Goal: Book appointment/travel/reservation

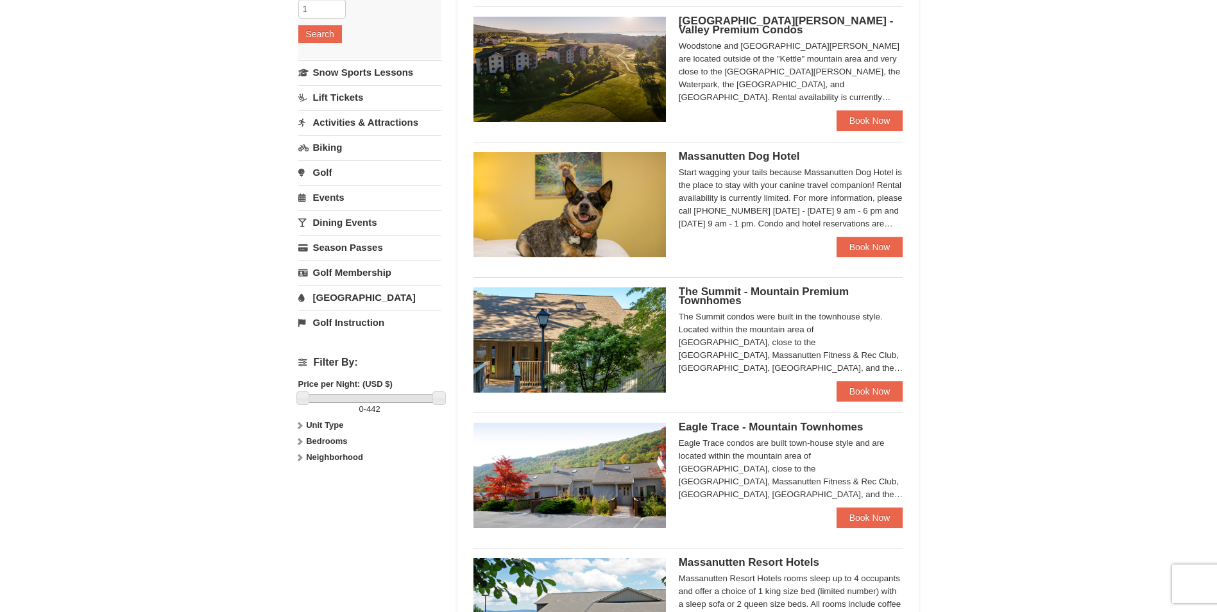
scroll to position [257, 0]
click at [873, 520] on link "Book Now" at bounding box center [870, 518] width 67 height 21
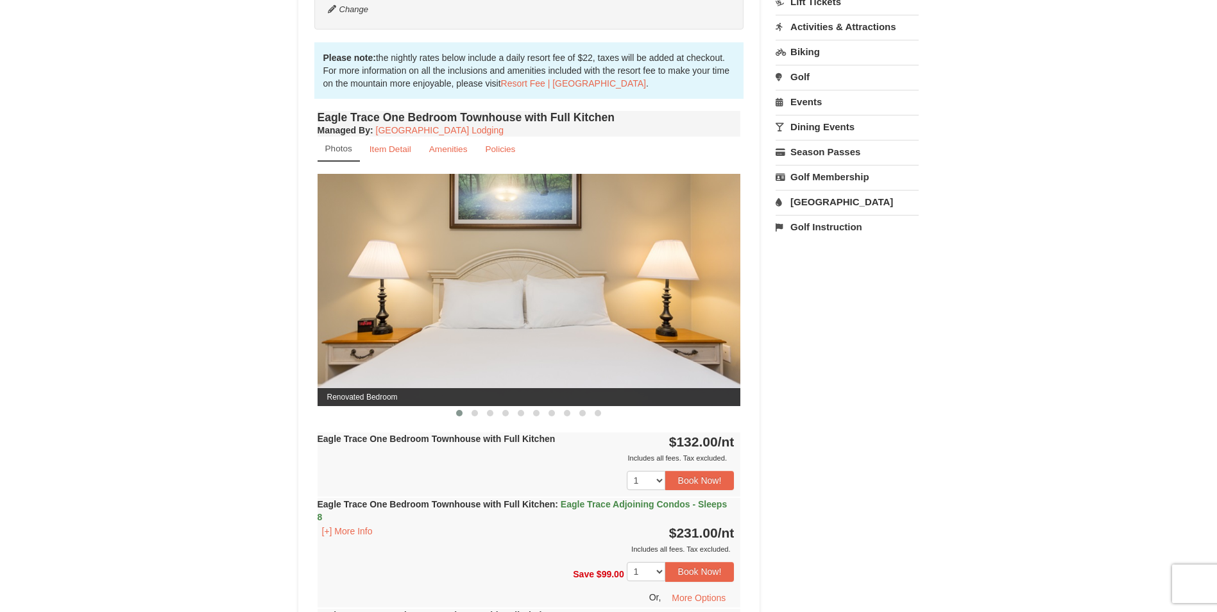
scroll to position [385, 0]
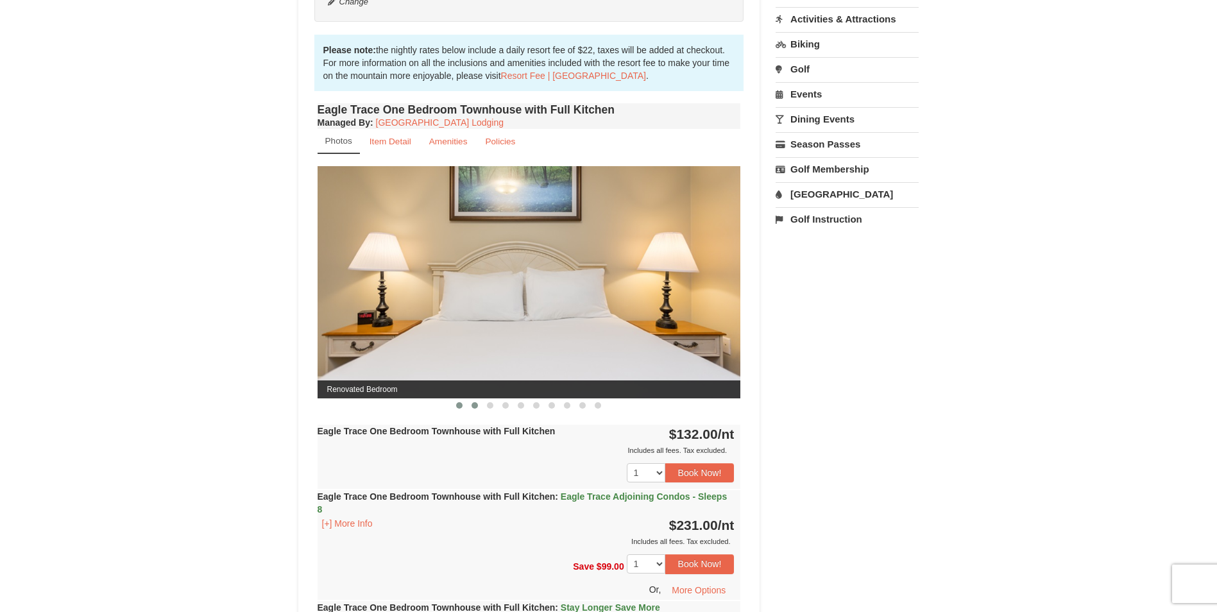
click at [477, 407] on span at bounding box center [475, 405] width 6 height 6
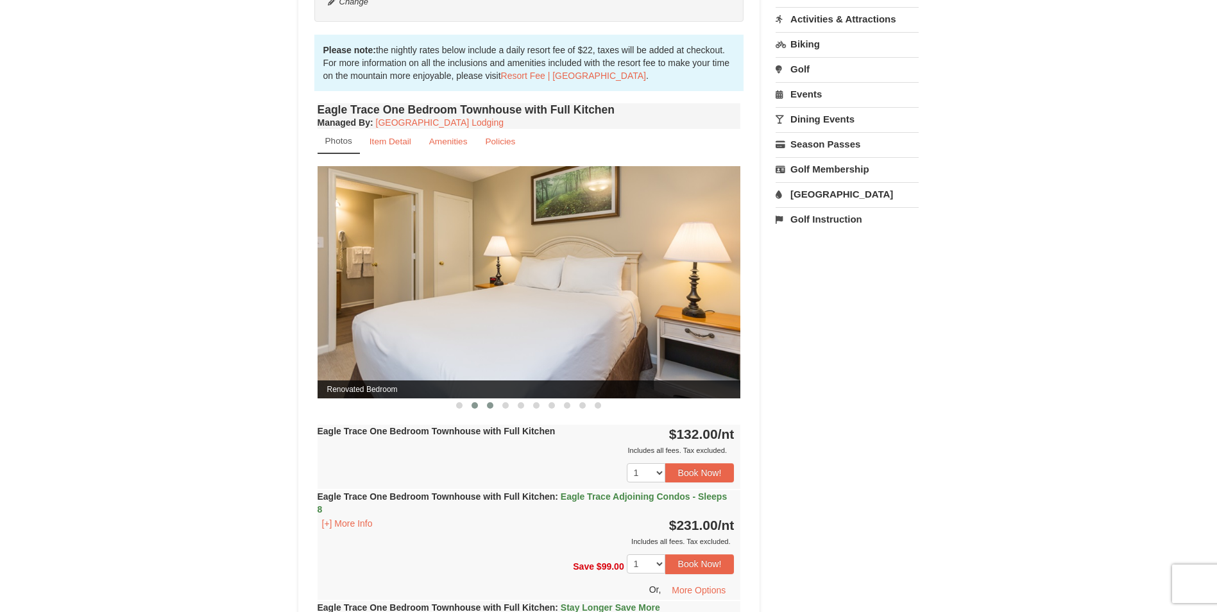
click at [490, 407] on span at bounding box center [490, 405] width 6 height 6
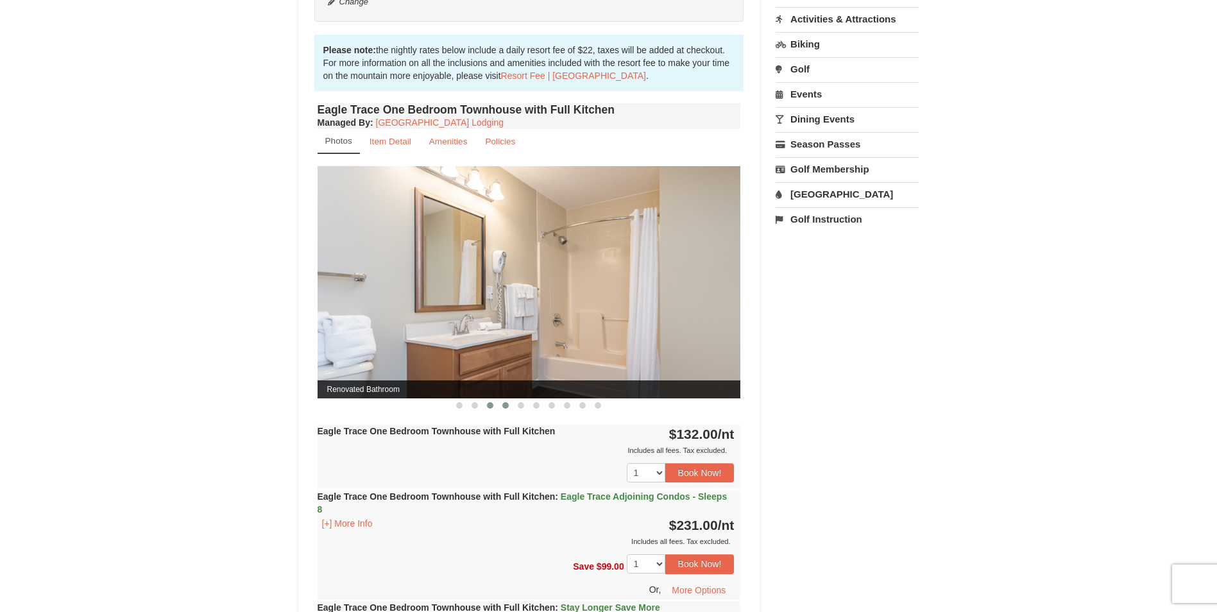
click at [510, 408] on button at bounding box center [505, 405] width 15 height 13
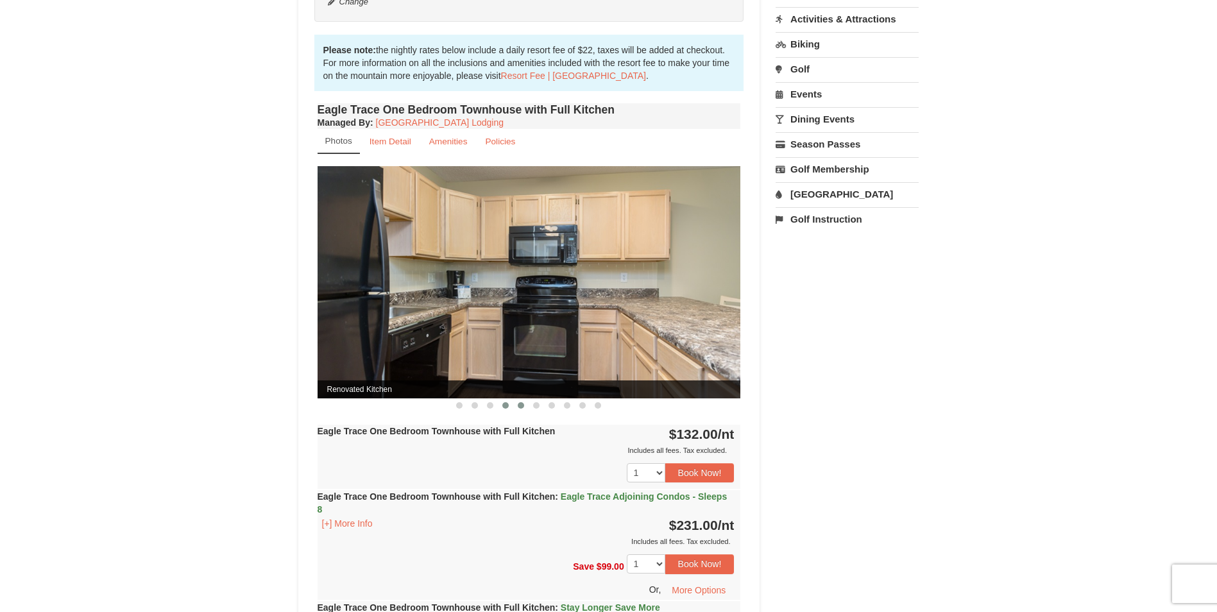
click at [520, 407] on span at bounding box center [521, 405] width 6 height 6
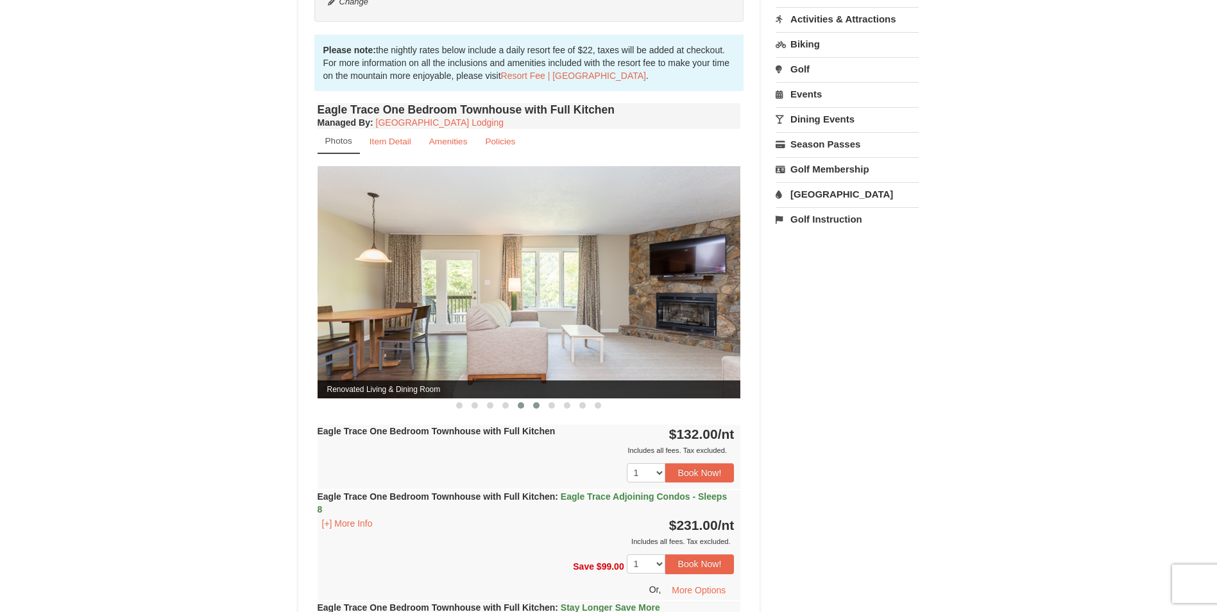
click at [538, 406] on span at bounding box center [536, 405] width 6 height 6
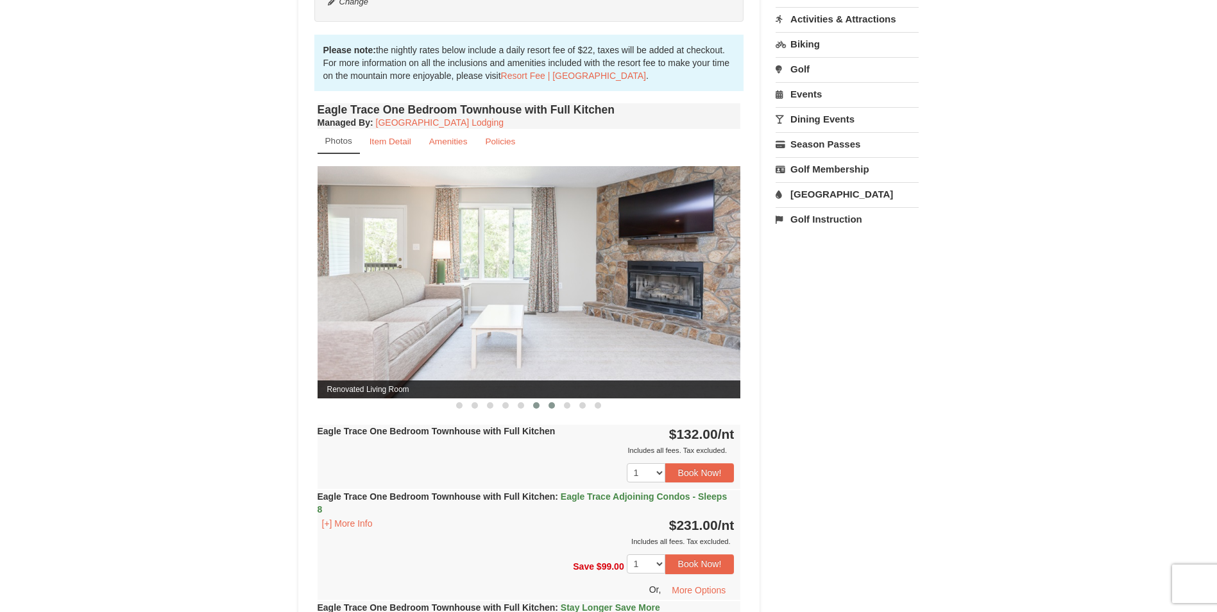
click at [551, 407] on span at bounding box center [552, 405] width 6 height 6
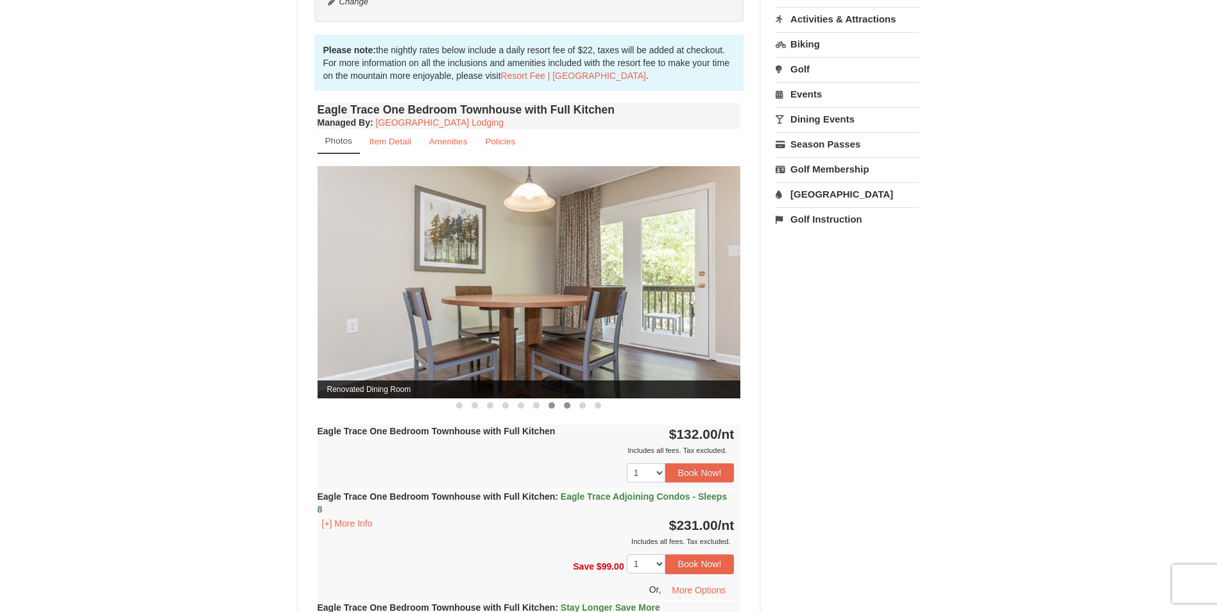
click at [566, 408] on span at bounding box center [567, 405] width 6 height 6
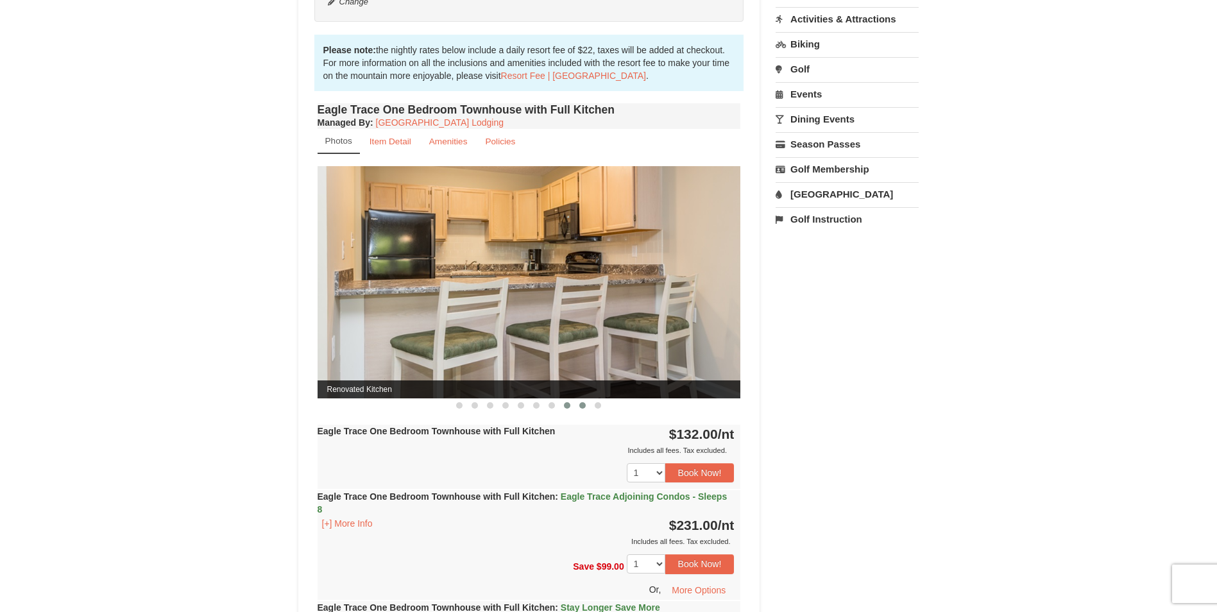
click at [584, 407] on span at bounding box center [582, 405] width 6 height 6
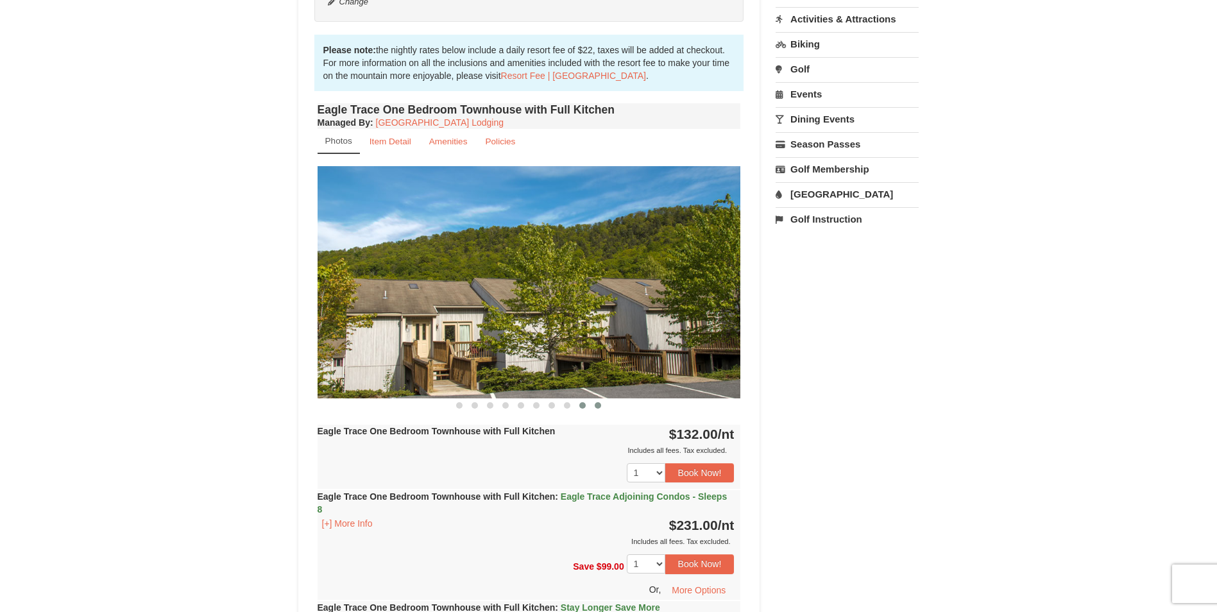
click at [600, 406] on span at bounding box center [598, 405] width 6 height 6
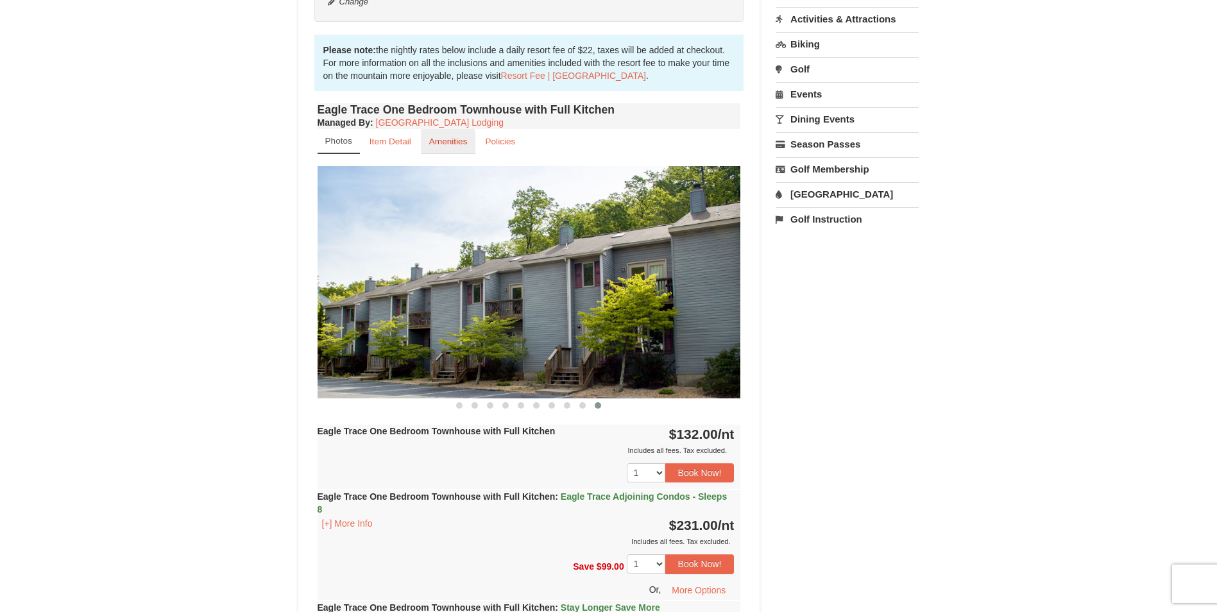
click at [434, 141] on small "Amenities" at bounding box center [448, 142] width 39 height 10
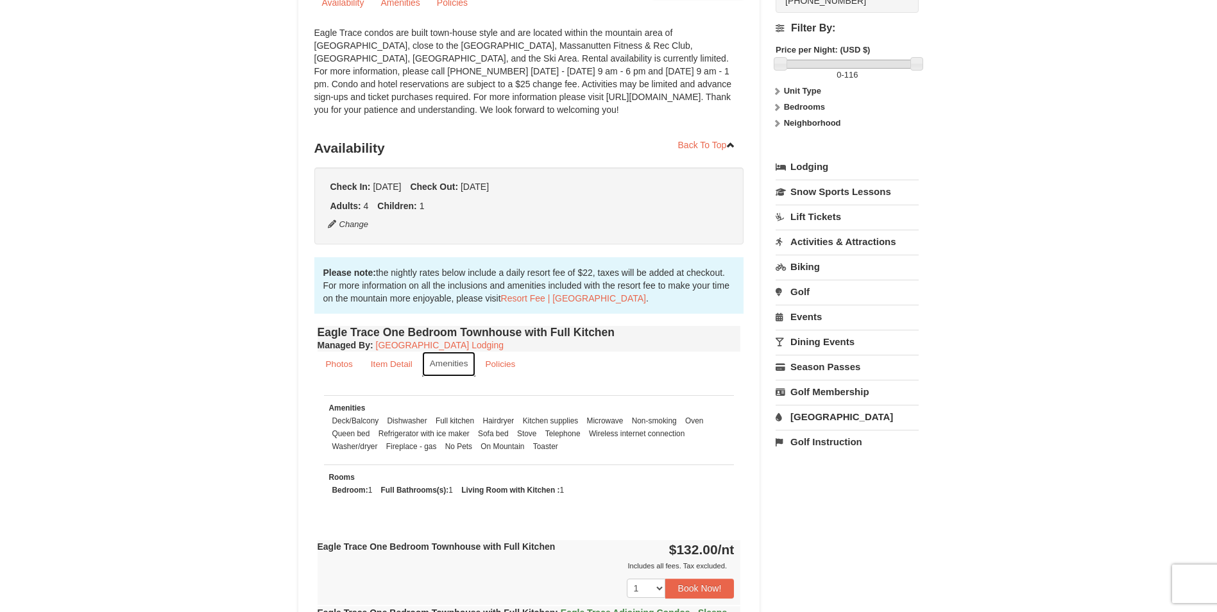
scroll to position [79, 0]
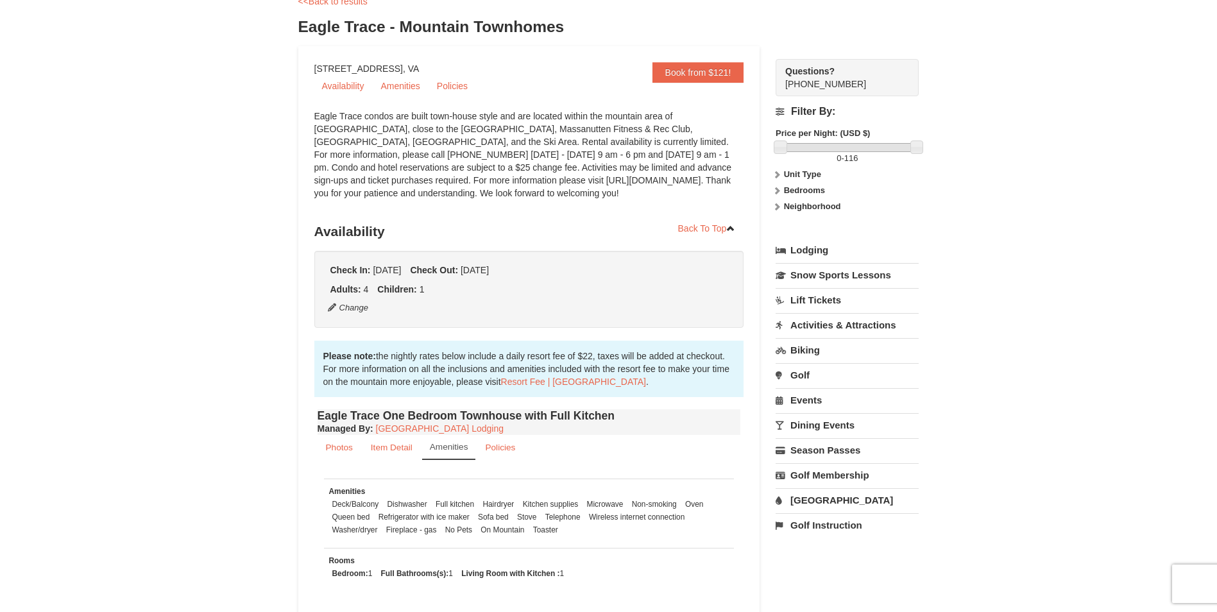
click at [834, 302] on link "Lift Tickets" at bounding box center [847, 300] width 143 height 24
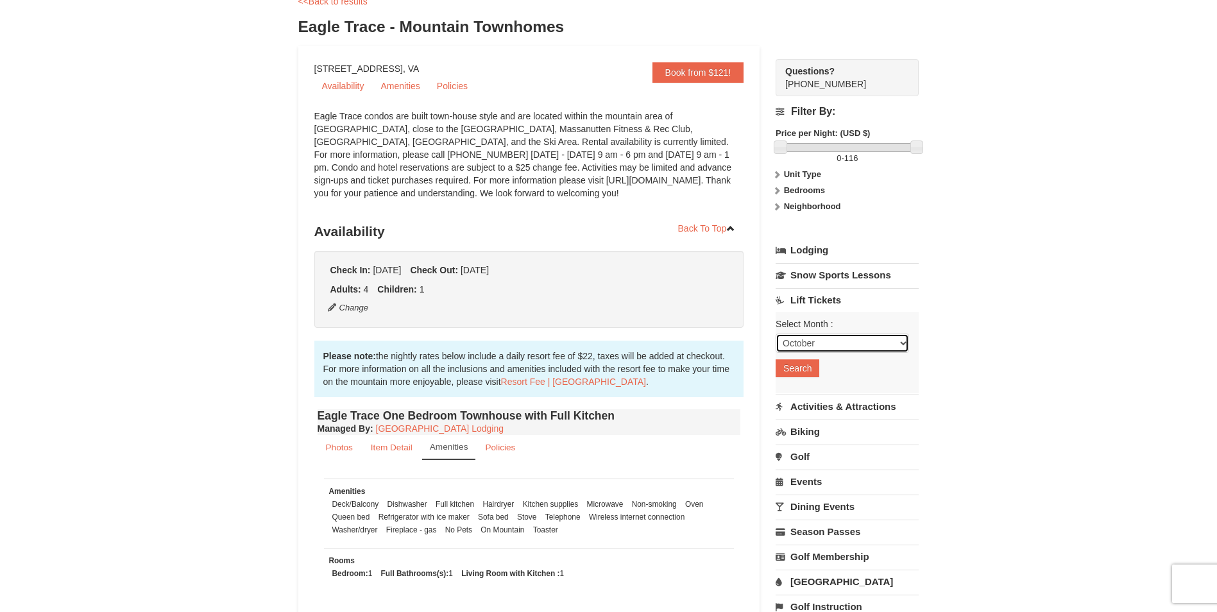
click at [897, 347] on select "October November December January February March April May June July August Sep…" at bounding box center [842, 343] width 133 height 19
click at [776, 334] on select "October November December January February March April May June July August Sep…" at bounding box center [842, 343] width 133 height 19
click at [807, 365] on button "Search" at bounding box center [798, 368] width 44 height 18
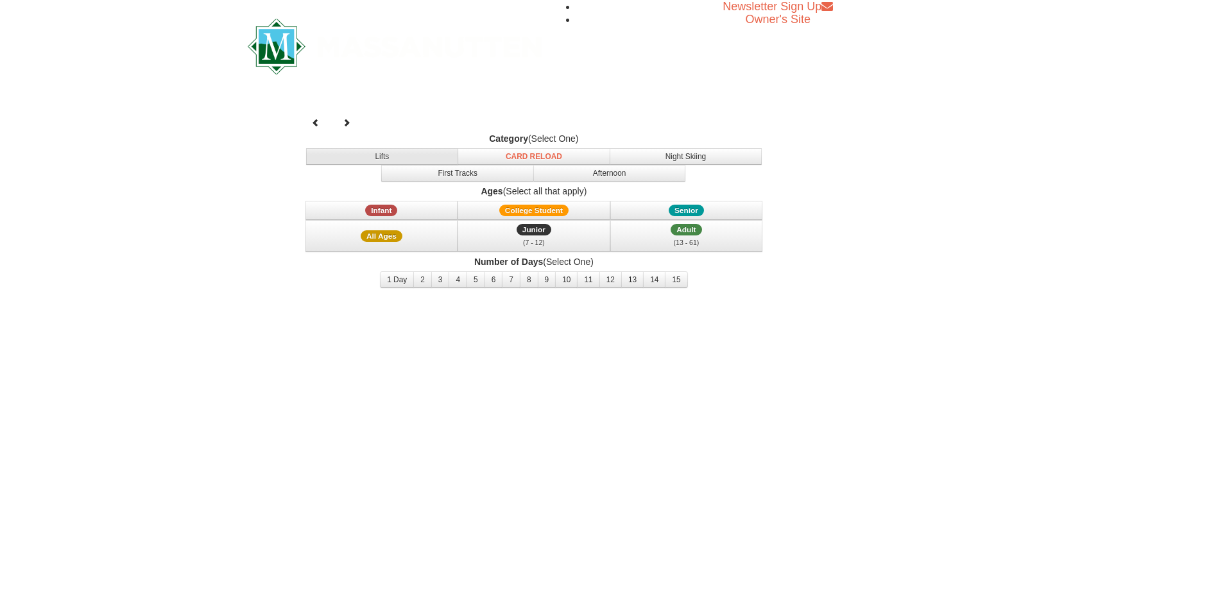
select select "10"
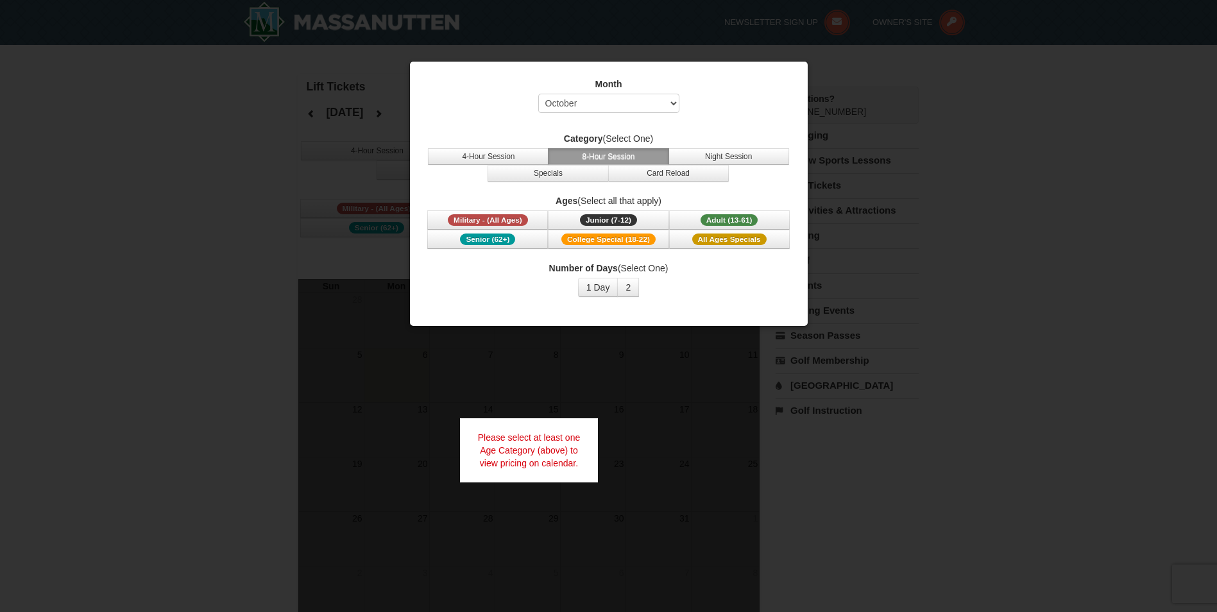
click at [1067, 209] on div at bounding box center [608, 306] width 1217 height 612
click at [735, 220] on span "Adult (13-61)" at bounding box center [730, 220] width 58 height 12
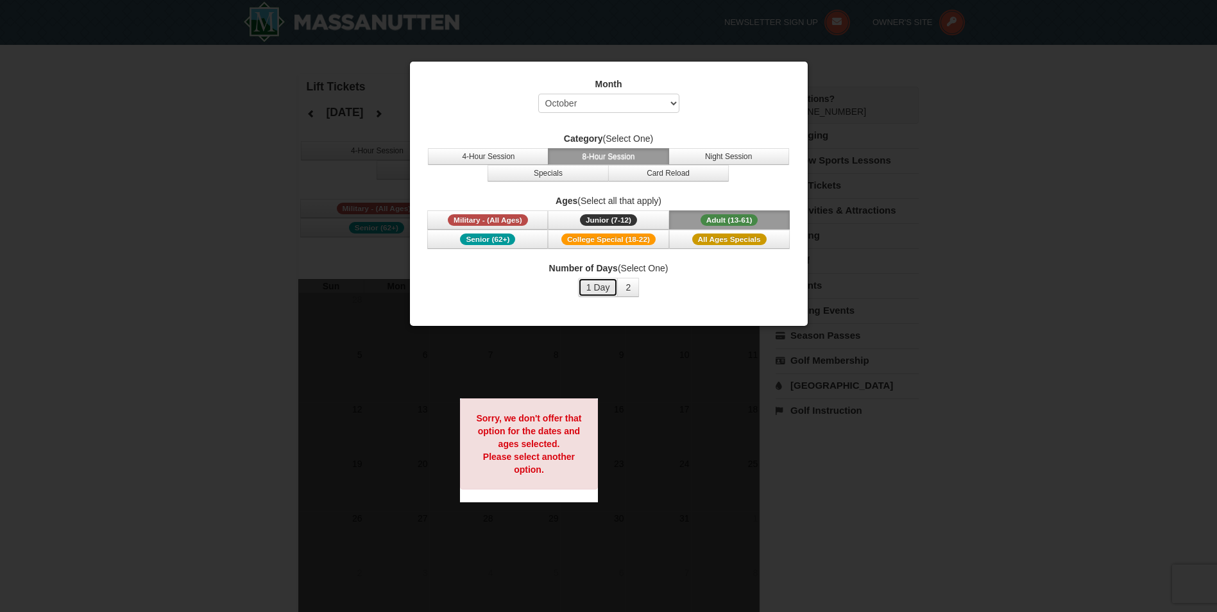
click at [599, 289] on button "1 Day" at bounding box center [598, 287] width 40 height 19
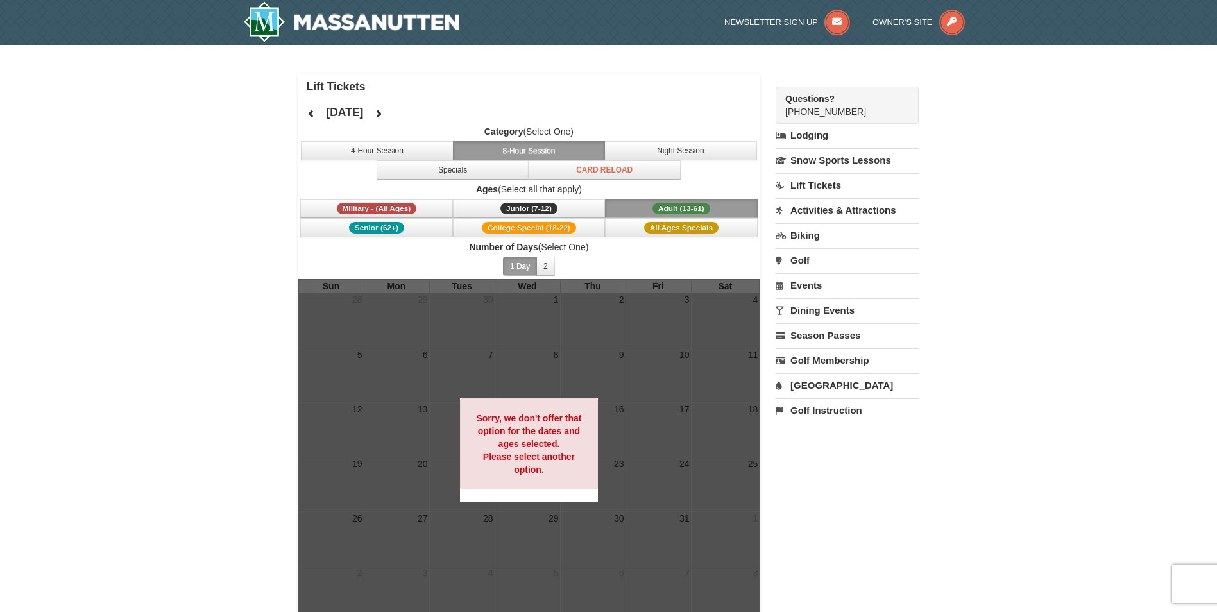
click at [812, 209] on link "Activities & Attractions" at bounding box center [847, 210] width 143 height 24
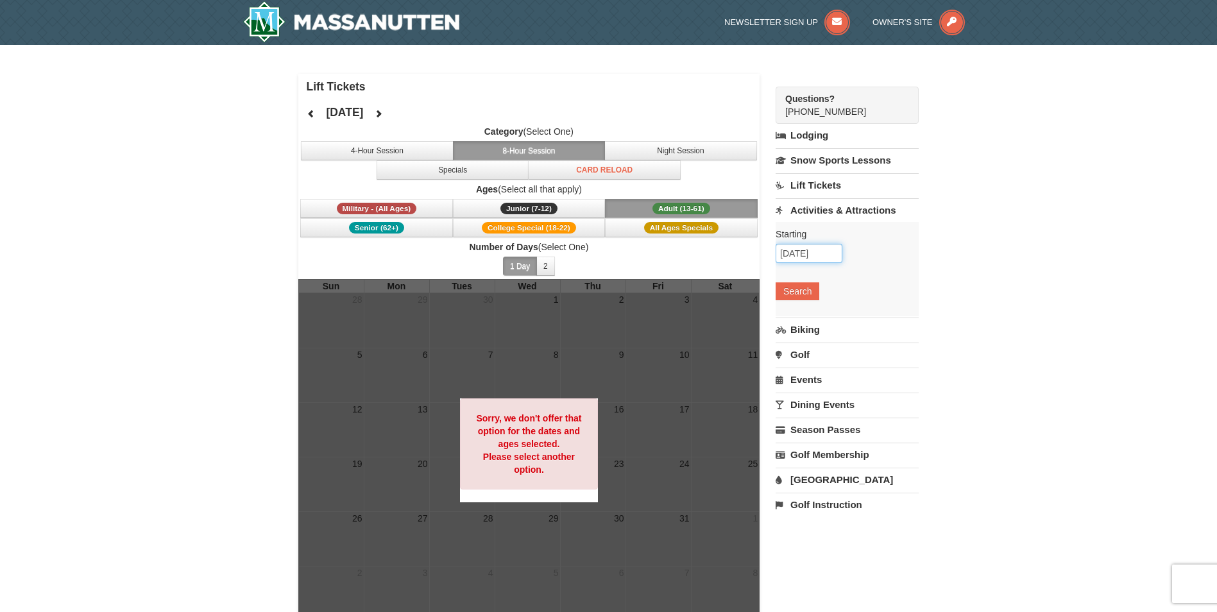
click at [820, 255] on input "10/06/2025" at bounding box center [809, 253] width 67 height 19
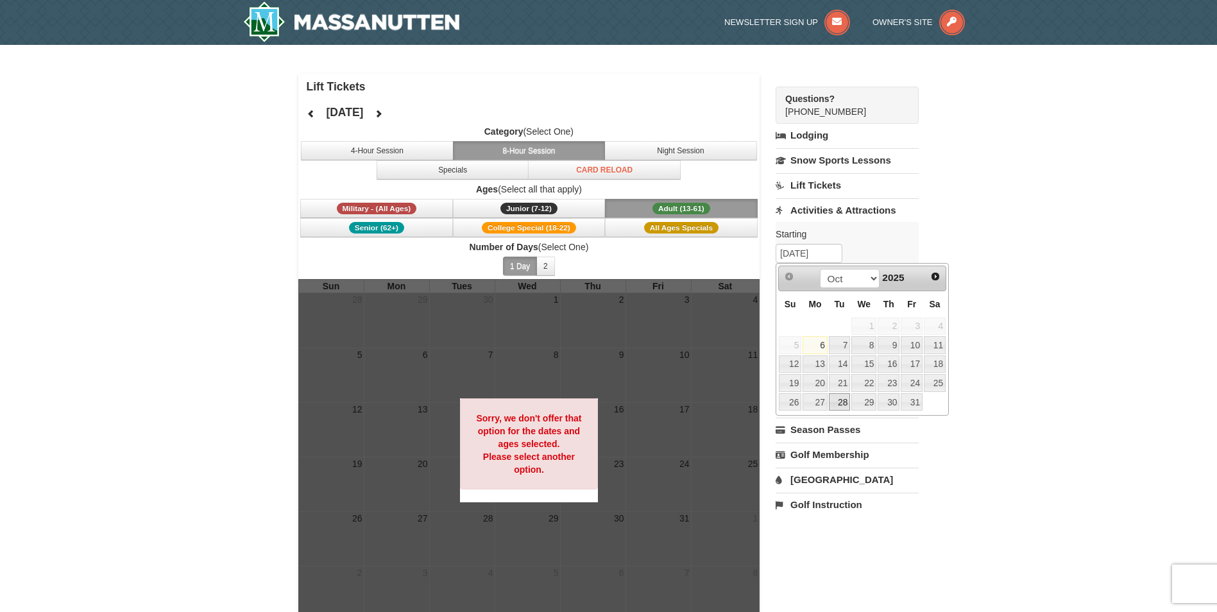
click at [841, 400] on link "28" at bounding box center [840, 402] width 22 height 18
type input "10/28/2025"
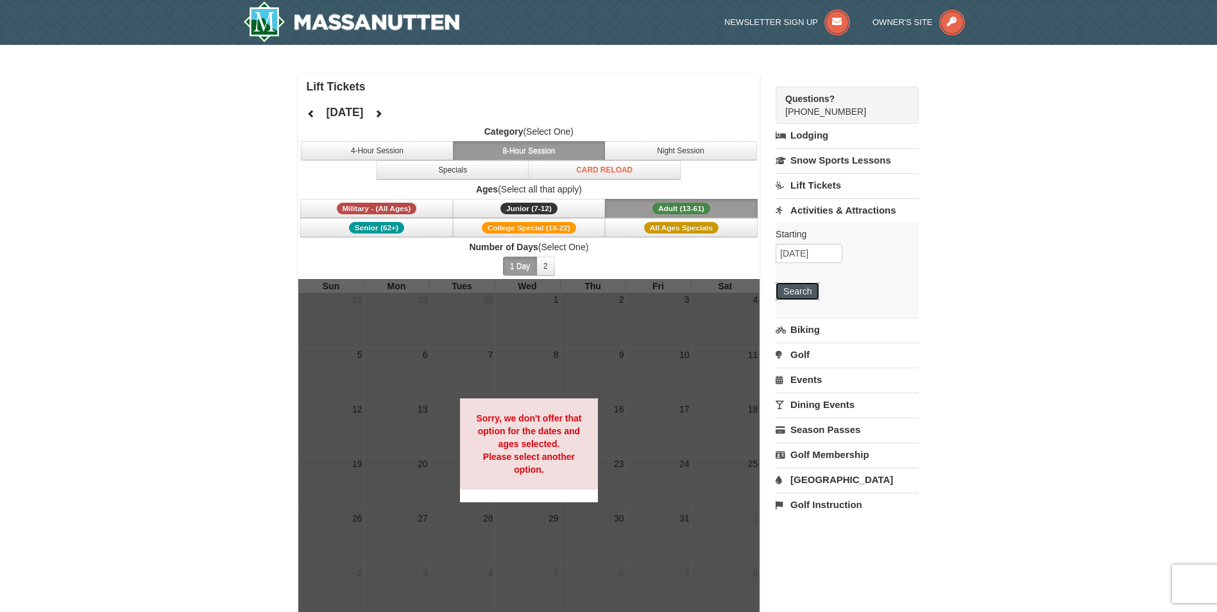
click at [799, 289] on button "Search" at bounding box center [798, 291] width 44 height 18
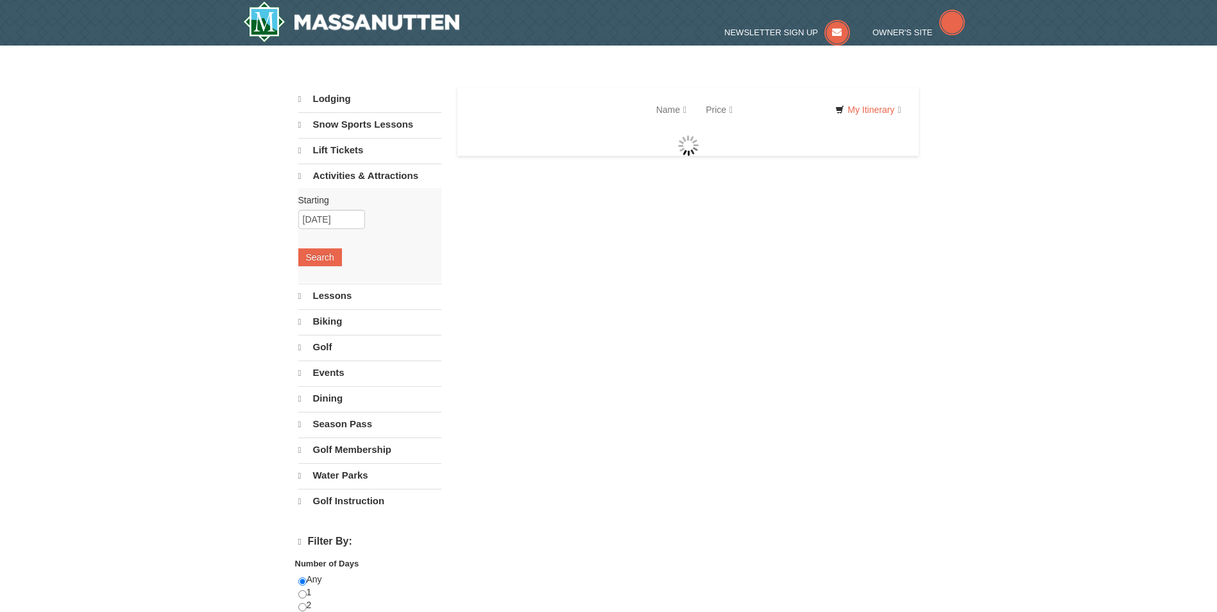
select select "10"
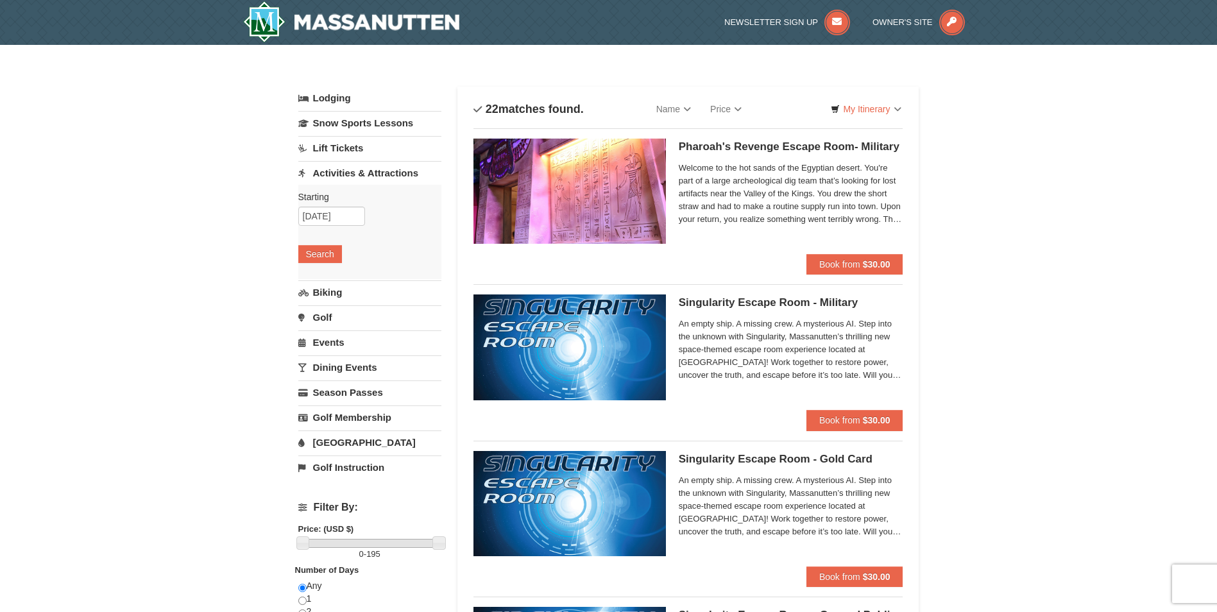
click at [363, 447] on link "[GEOGRAPHIC_DATA]" at bounding box center [369, 443] width 143 height 24
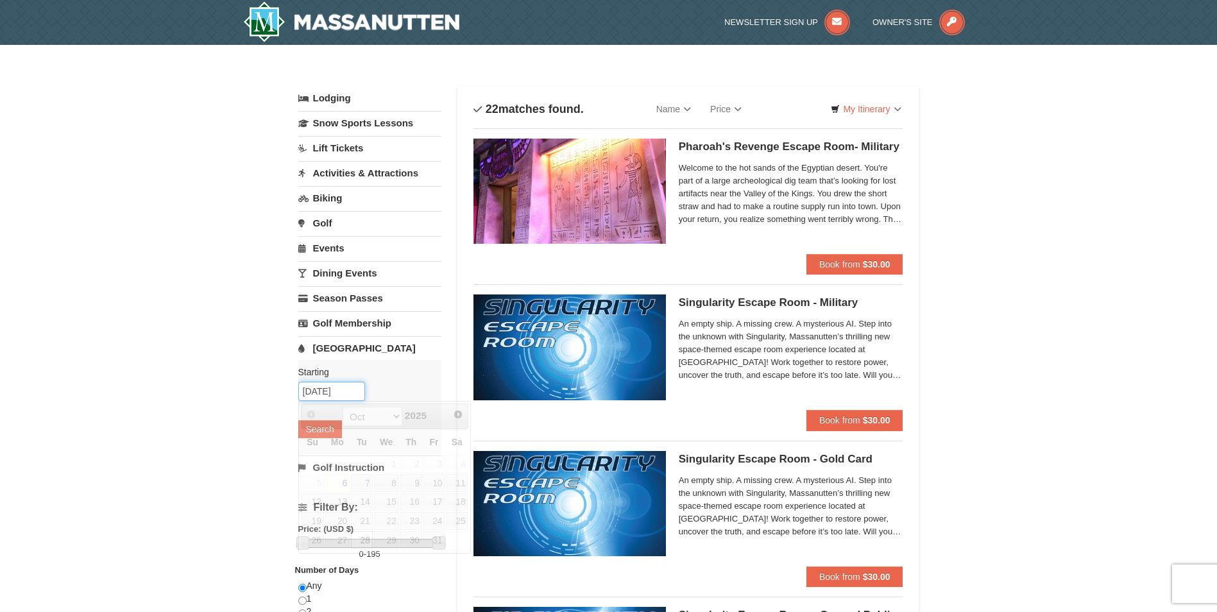
click at [354, 397] on input "10/28/2025" at bounding box center [331, 391] width 67 height 19
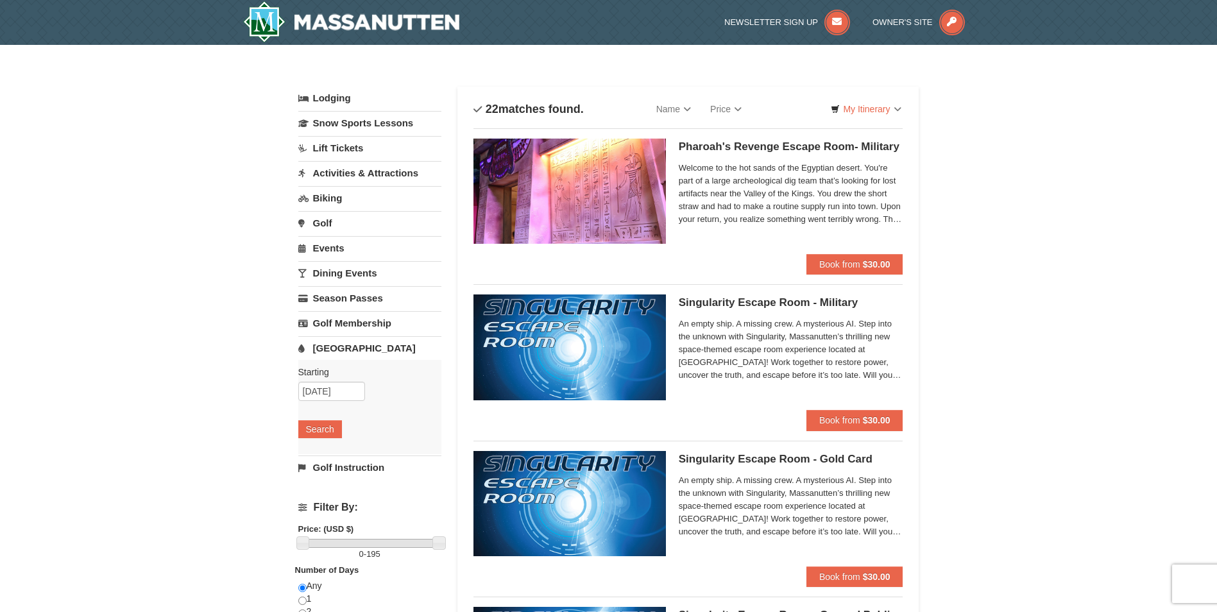
click at [383, 174] on link "Activities & Attractions" at bounding box center [369, 173] width 143 height 24
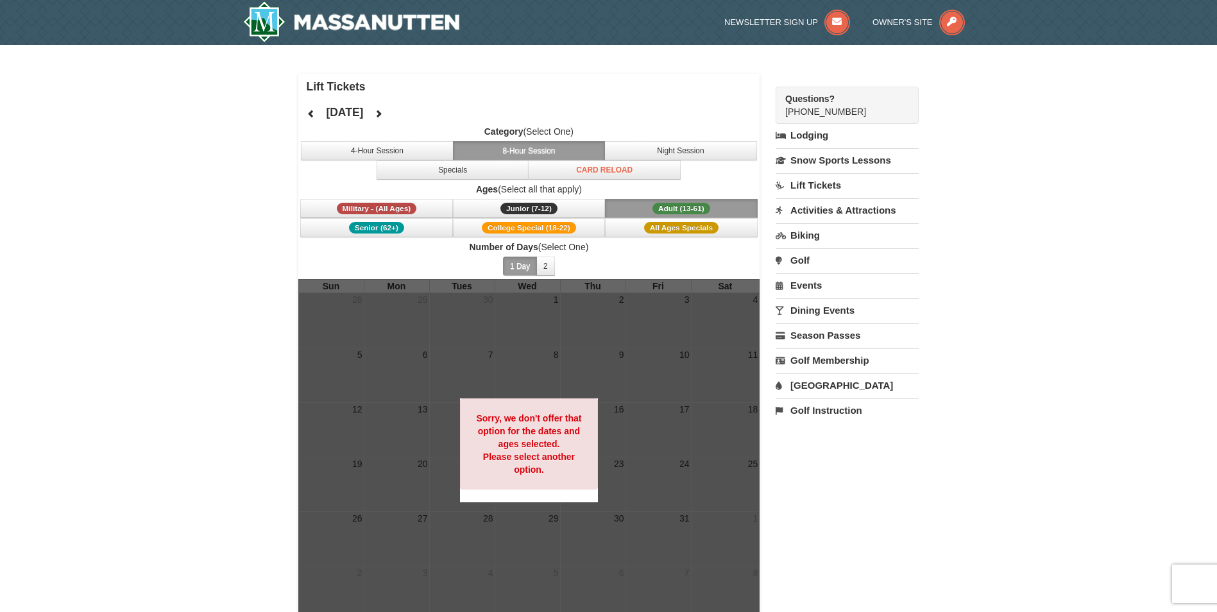
click at [798, 136] on link "Lodging" at bounding box center [847, 135] width 143 height 23
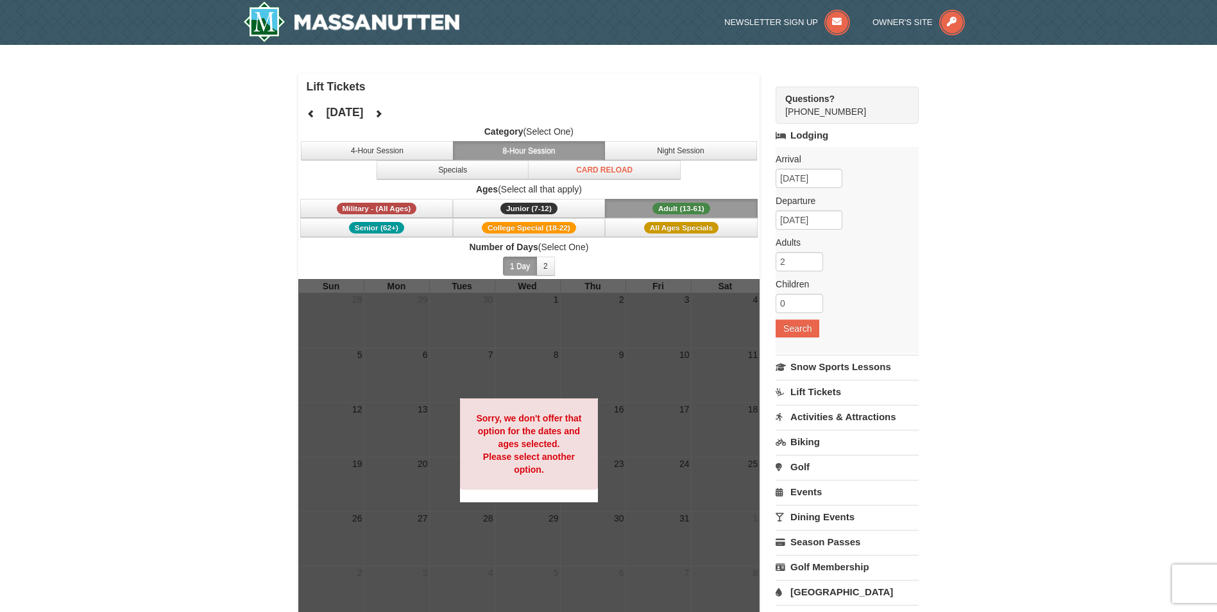
click at [1094, 227] on div "× Lift Tickets [DATE] Category (Select One) 4-Hour Session 8-Hour Session Night…" at bounding box center [608, 358] width 1217 height 626
